Goal: Navigation & Orientation: Find specific page/section

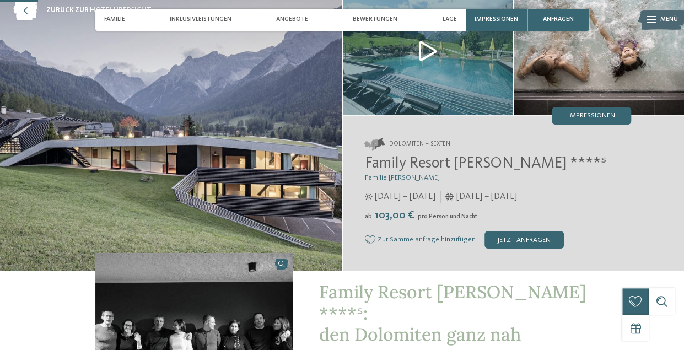
scroll to position [55, 0]
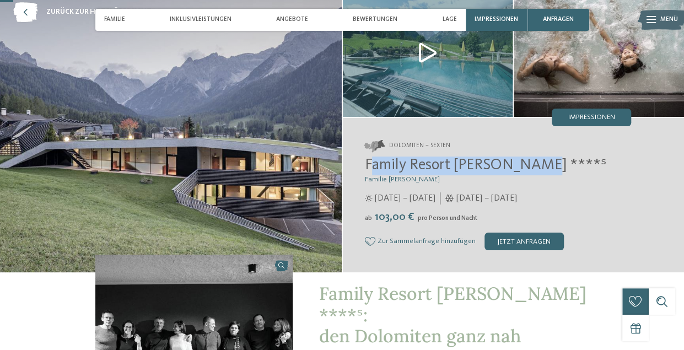
drag, startPoint x: 370, startPoint y: 163, endPoint x: 552, endPoint y: 159, distance: 182.9
click at [552, 159] on h2 "Family Resort [PERSON_NAME] ****ˢ" at bounding box center [498, 165] width 267 height 19
copy span "amily Resort Rainer ****ˢ"
